Goal: Check status: Check status

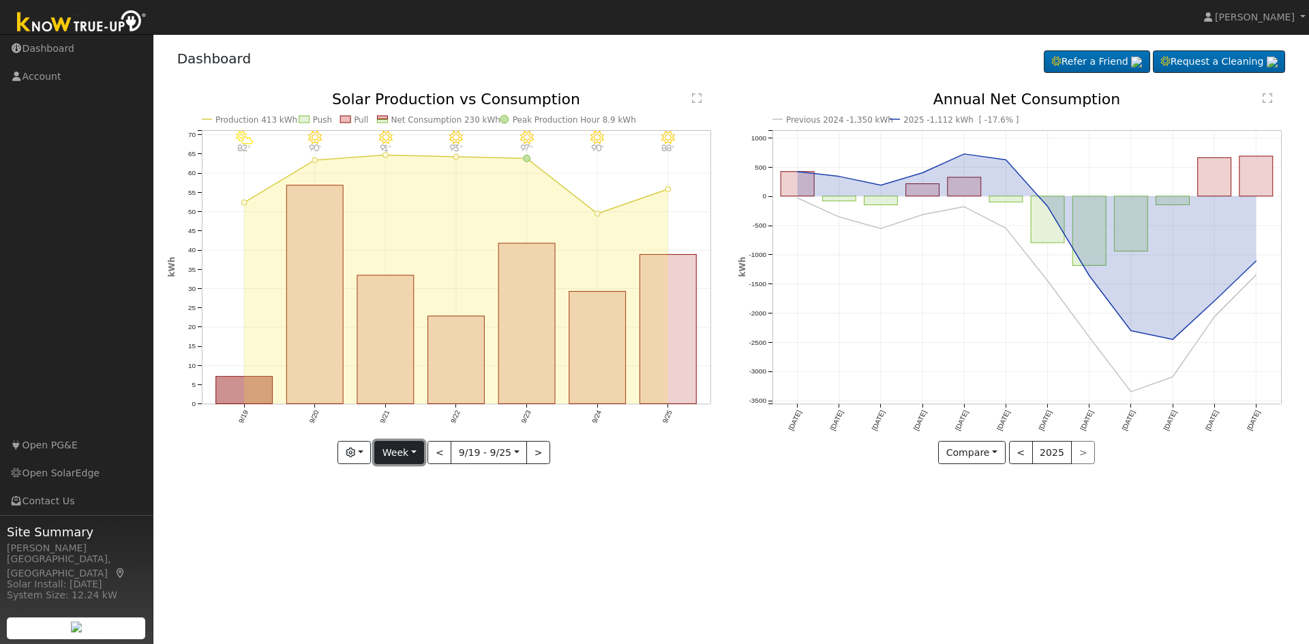
click at [393, 452] on button "Week" at bounding box center [399, 452] width 50 height 23
click at [401, 547] on link "Year" at bounding box center [422, 538] width 95 height 19
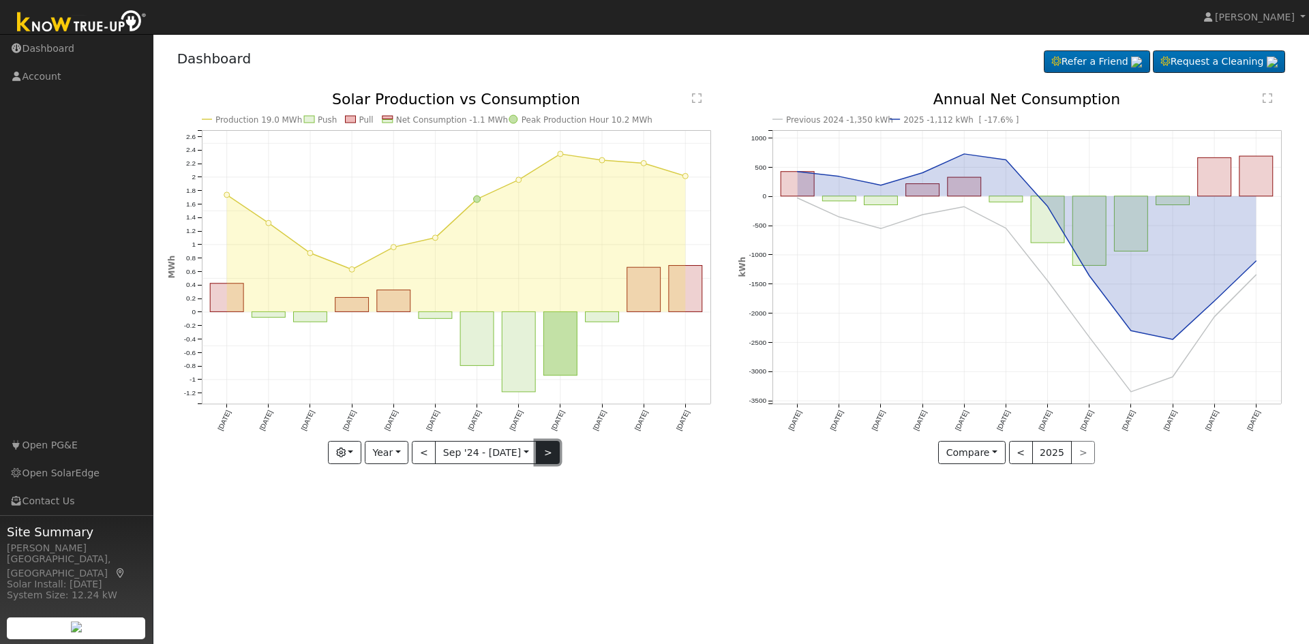
click at [549, 448] on button ">" at bounding box center [548, 452] width 24 height 23
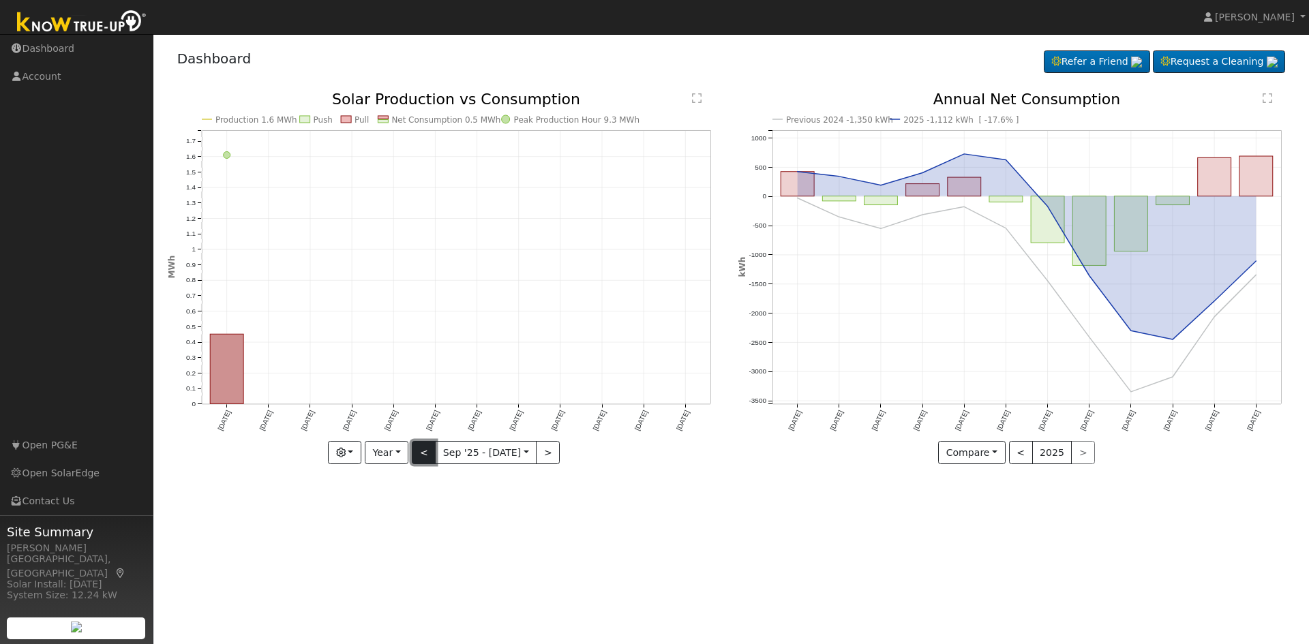
click at [428, 453] on button "<" at bounding box center [424, 452] width 24 height 23
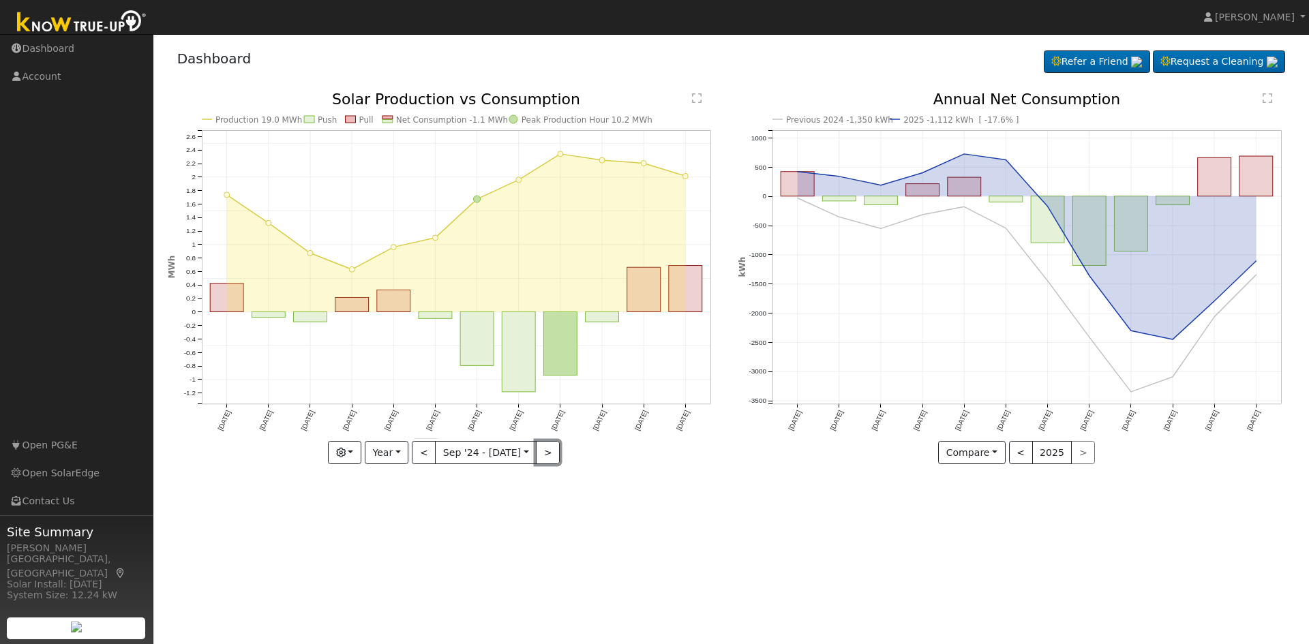
click at [551, 453] on button ">" at bounding box center [548, 452] width 24 height 23
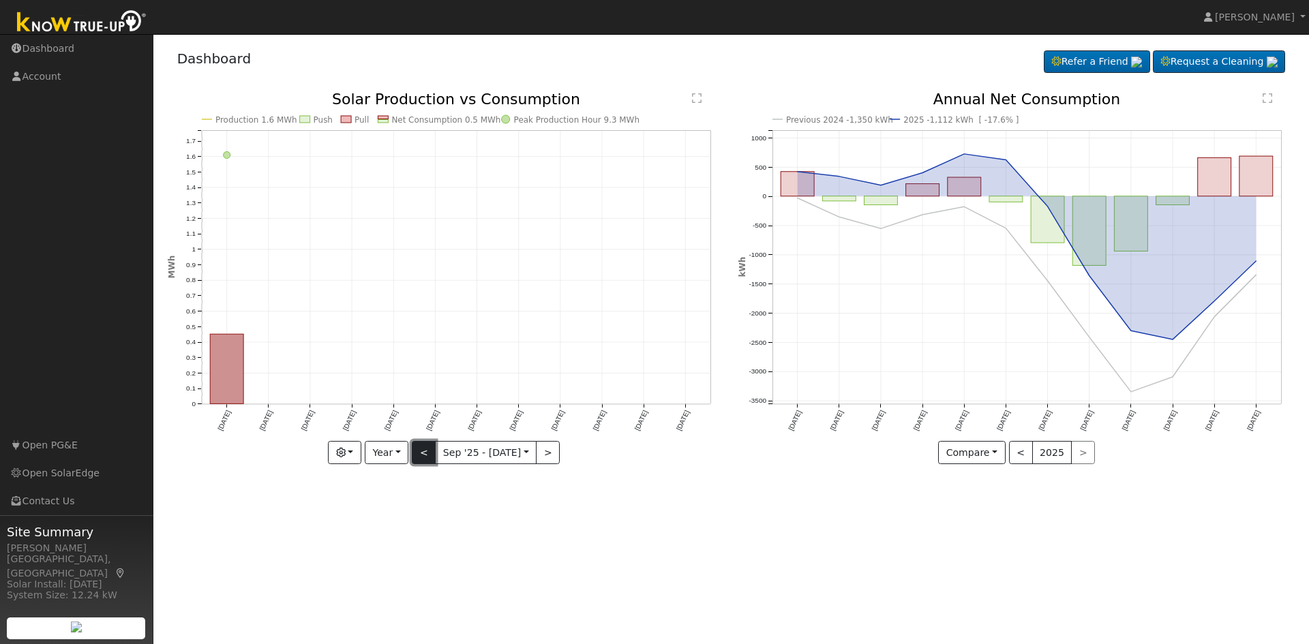
click at [429, 453] on button "<" at bounding box center [424, 452] width 24 height 23
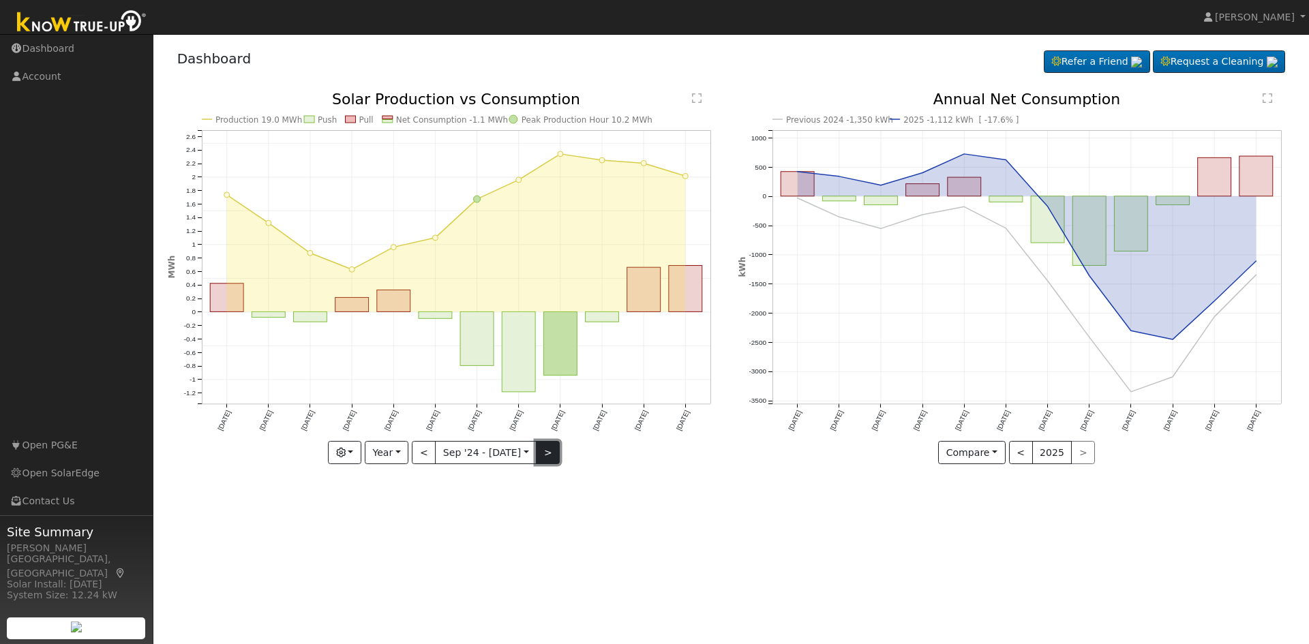
click at [536, 446] on button ">" at bounding box center [548, 452] width 24 height 23
type input "2025-09-01"
